Goal: Task Accomplishment & Management: Complete application form

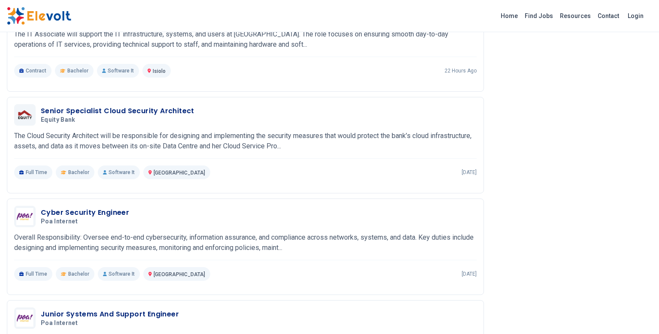
scroll to position [1300, 0]
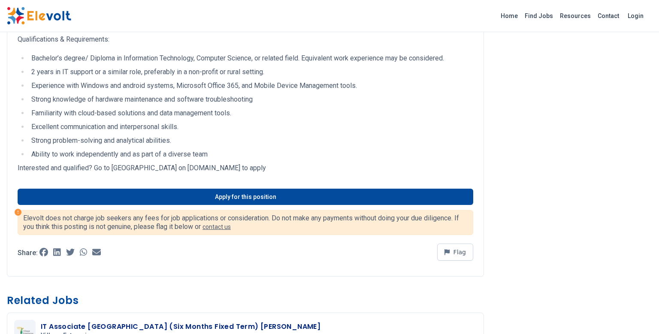
scroll to position [827, 0]
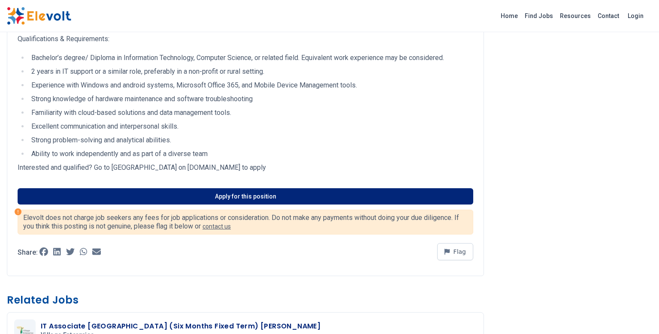
click at [180, 198] on link "Apply for this position" at bounding box center [246, 196] width 456 height 16
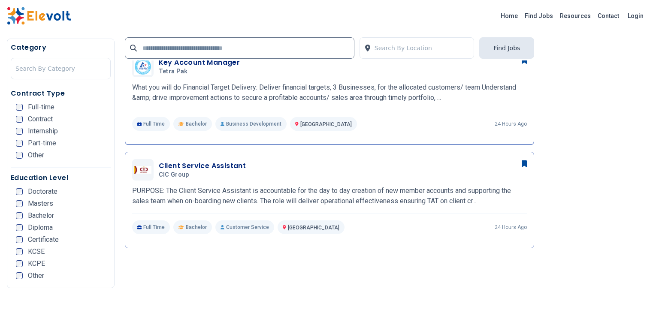
scroll to position [548, 0]
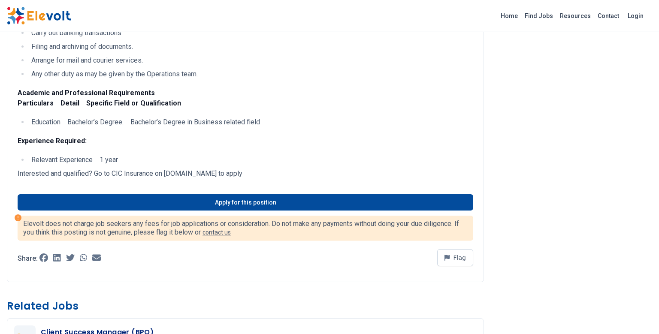
scroll to position [235, 0]
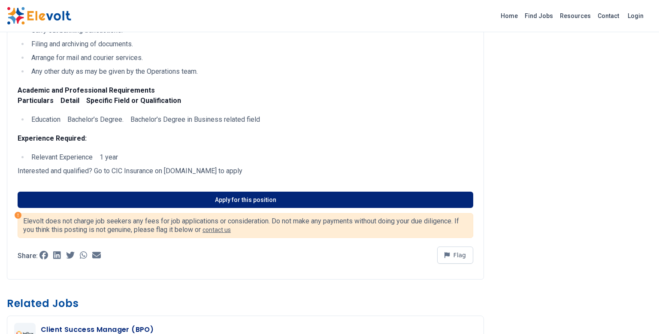
click at [149, 196] on link "Apply for this position" at bounding box center [246, 200] width 456 height 16
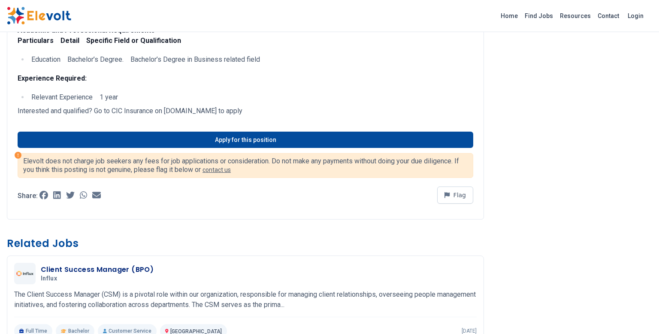
scroll to position [296, 0]
